Goal: Task Accomplishment & Management: Manage account settings

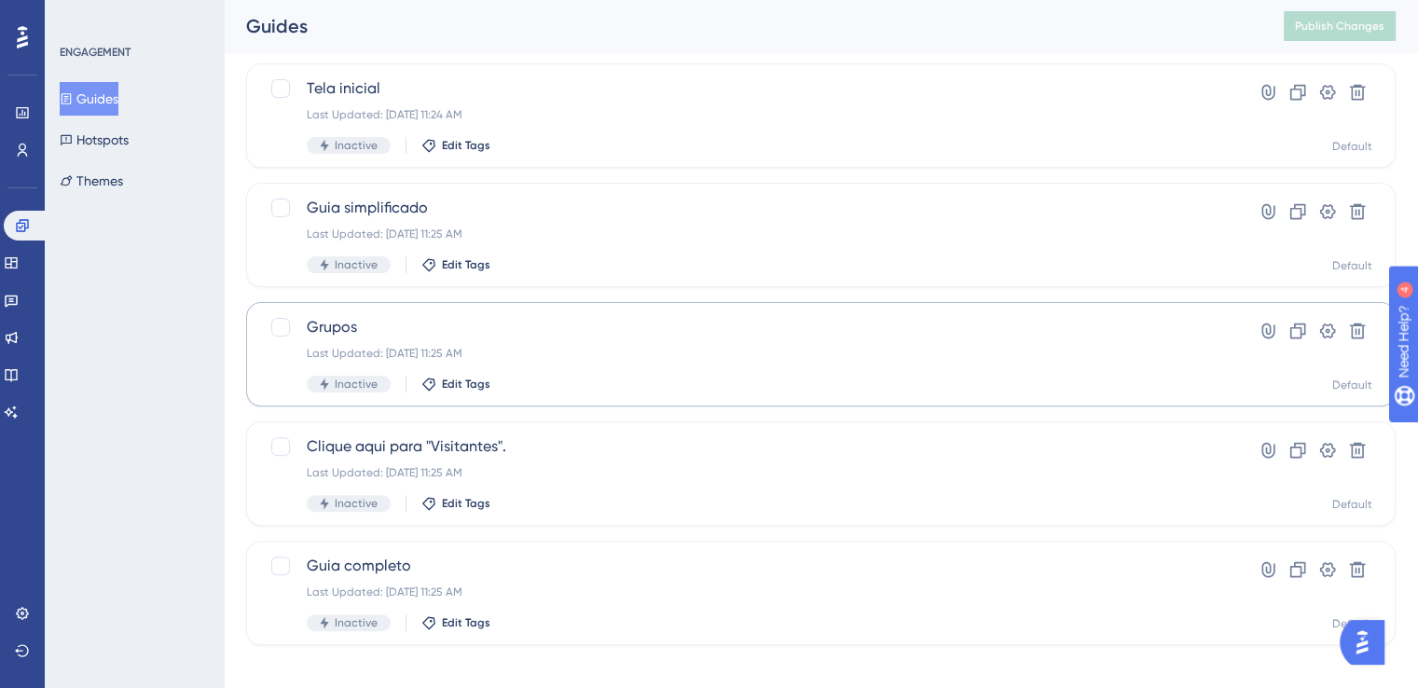
scroll to position [483, 0]
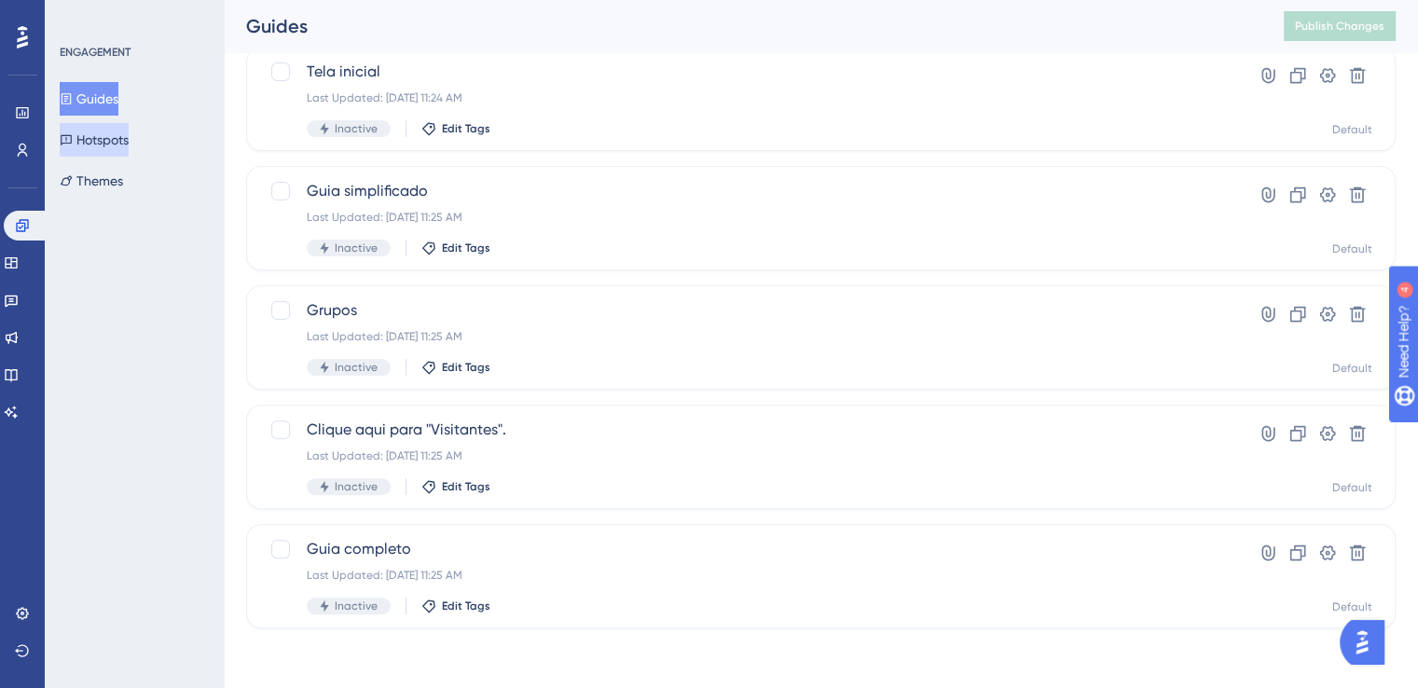
click at [113, 137] on button "Hotspots" at bounding box center [94, 140] width 69 height 34
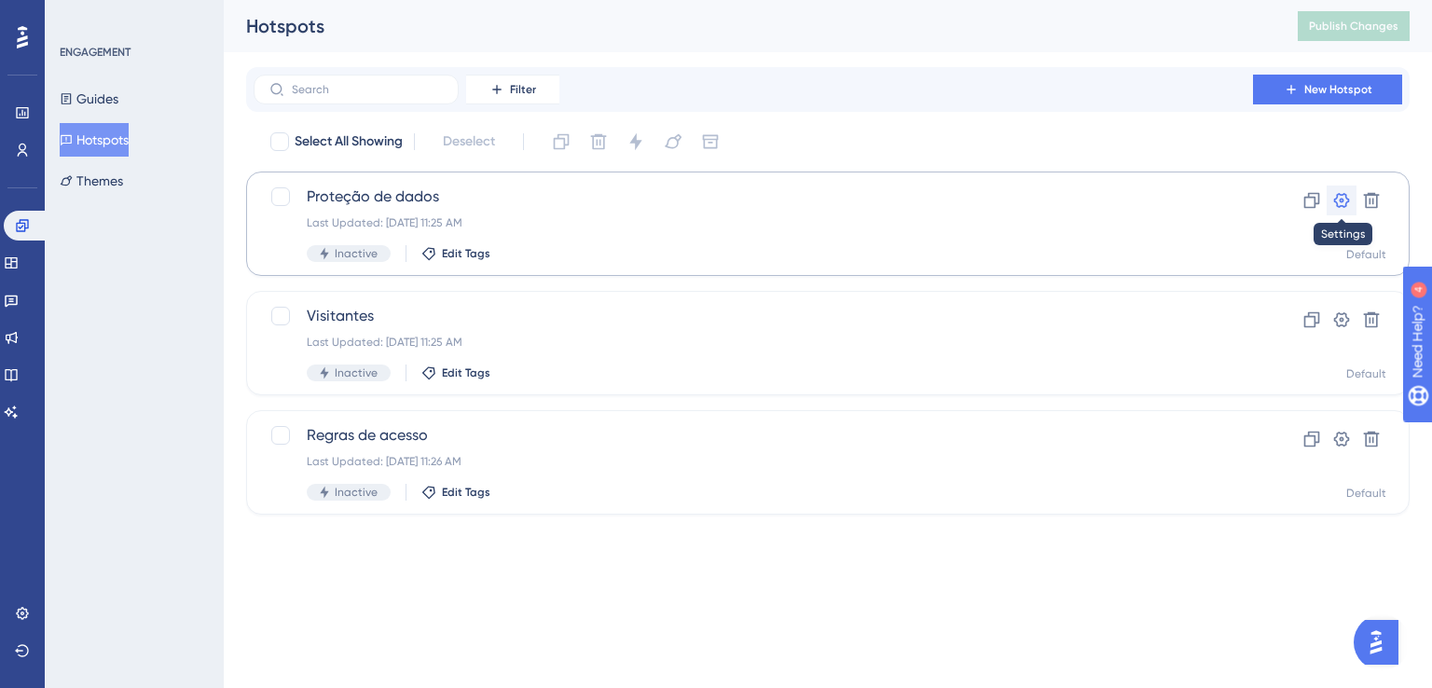
click at [1344, 199] on icon at bounding box center [1341, 200] width 19 height 19
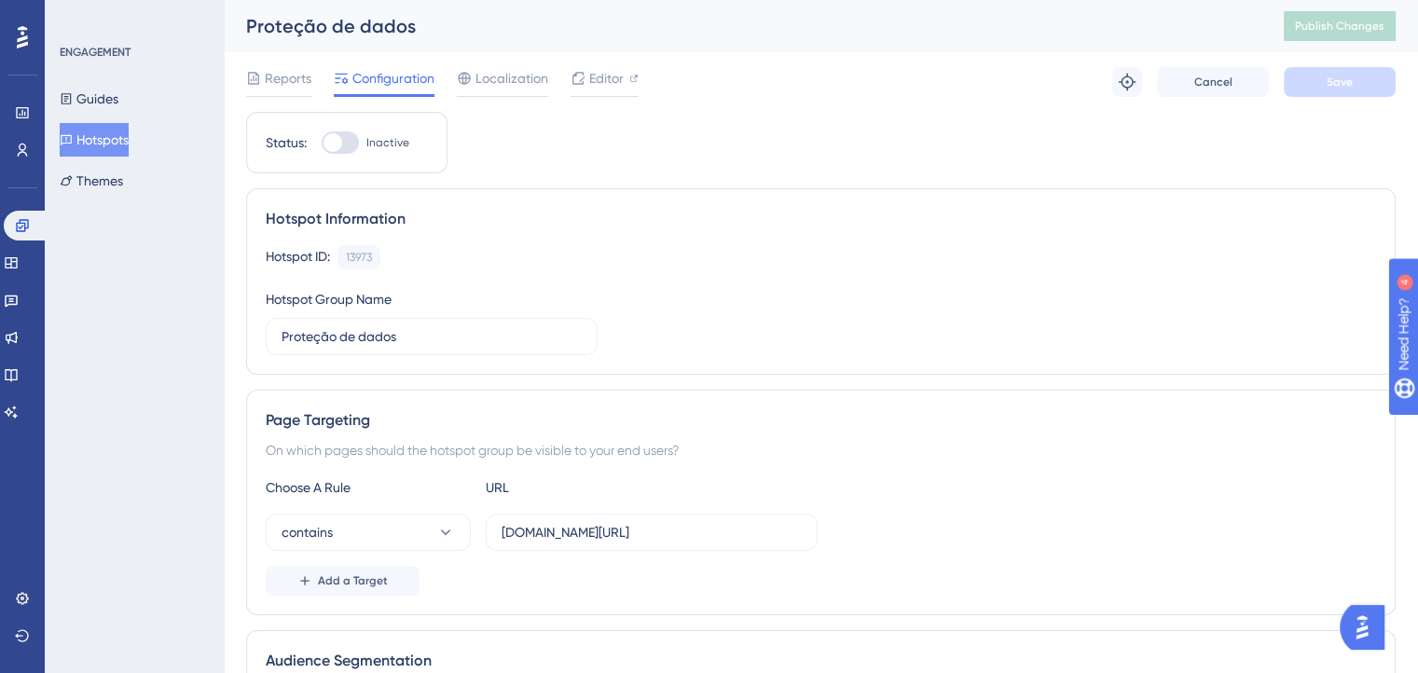
click at [341, 143] on div at bounding box center [332, 142] width 19 height 19
click at [322, 143] on input "Inactive" at bounding box center [321, 143] width 1 height 1
click at [1316, 79] on button "Save" at bounding box center [1340, 82] width 112 height 30
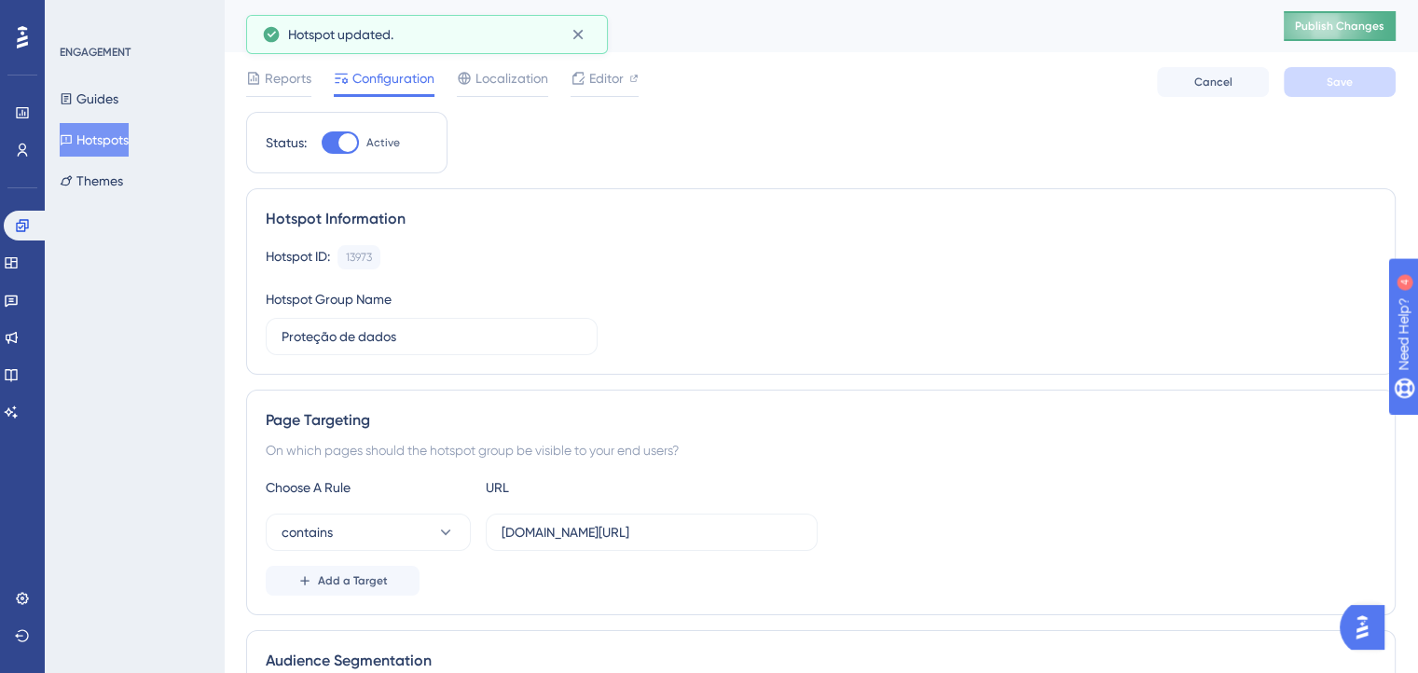
click at [1339, 30] on span "Publish Changes" at bounding box center [1339, 26] width 89 height 15
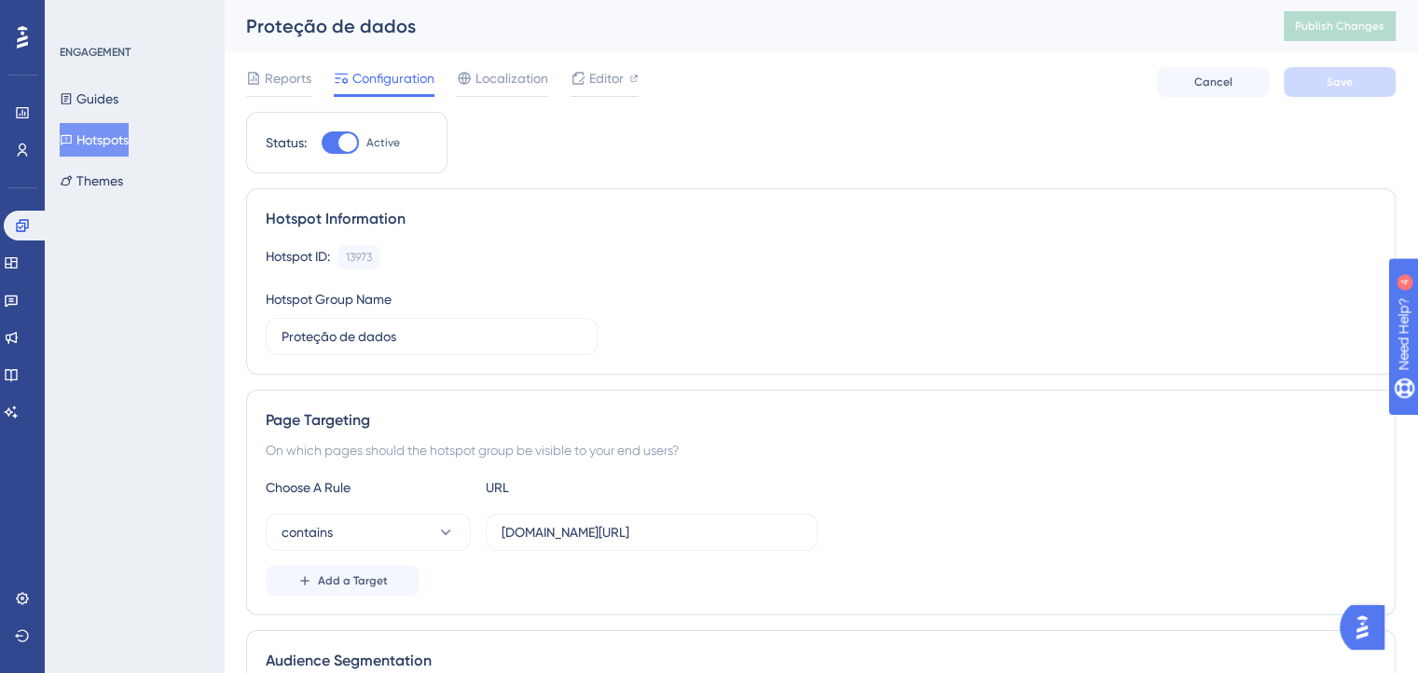
click at [336, 139] on div at bounding box center [340, 142] width 37 height 22
click at [322, 143] on input "Active" at bounding box center [321, 143] width 1 height 1
checkbox input "false"
click at [1354, 76] on button "Save" at bounding box center [1340, 82] width 112 height 30
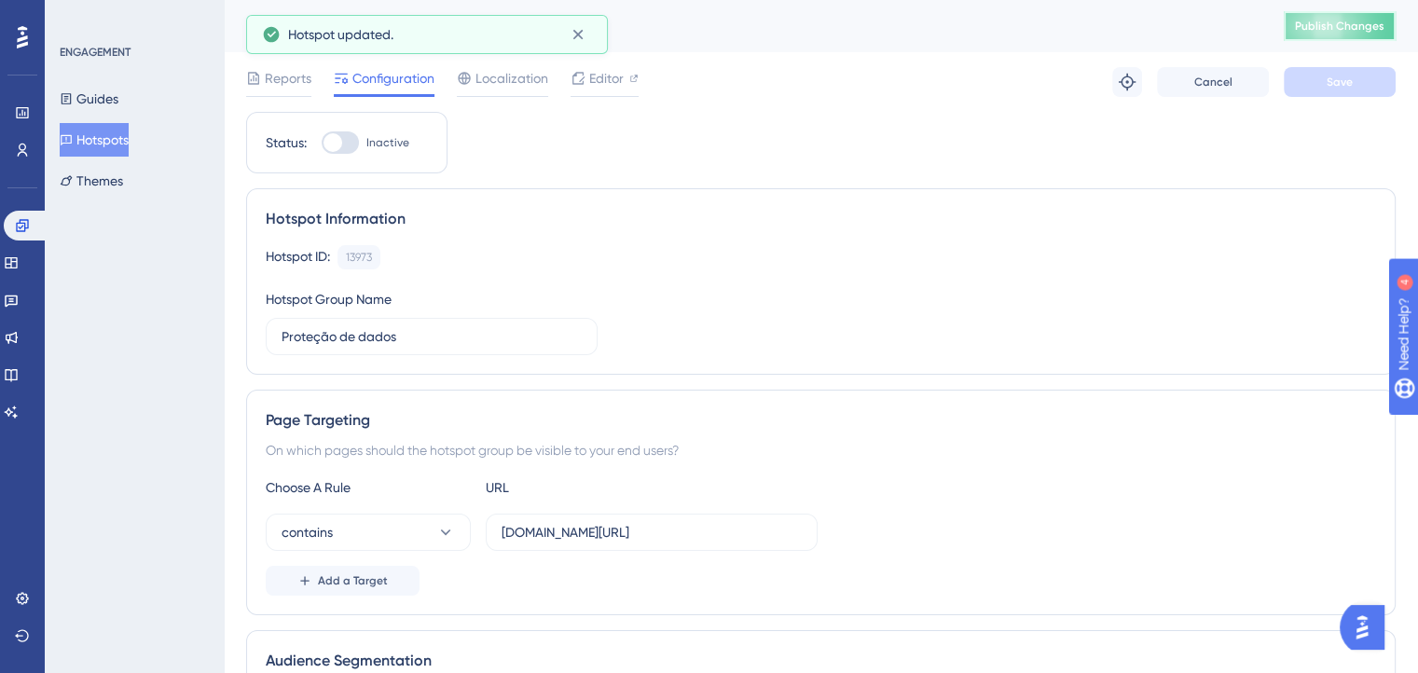
click at [1359, 23] on span "Publish Changes" at bounding box center [1339, 26] width 89 height 15
